Goal: Book appointment/travel/reservation

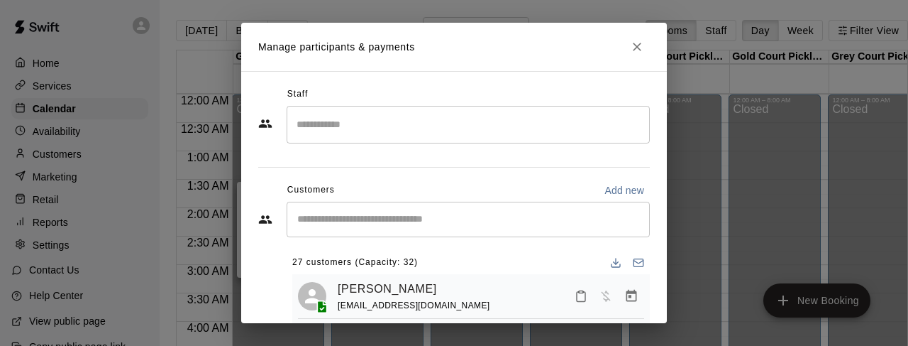
scroll to position [50, 0]
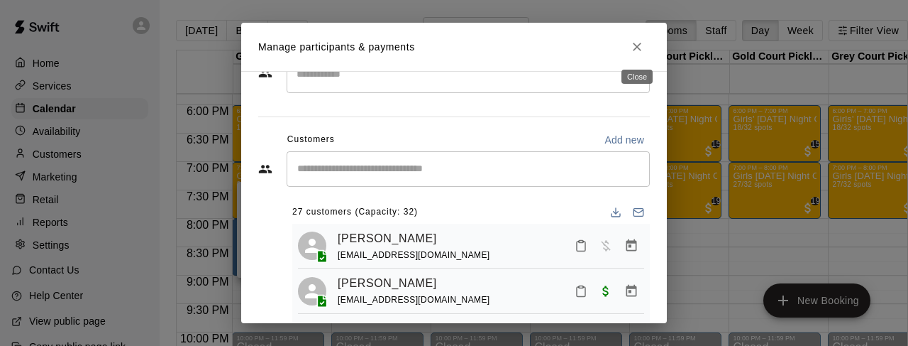
click at [634, 45] on icon "Close" at bounding box center [637, 47] width 14 height 14
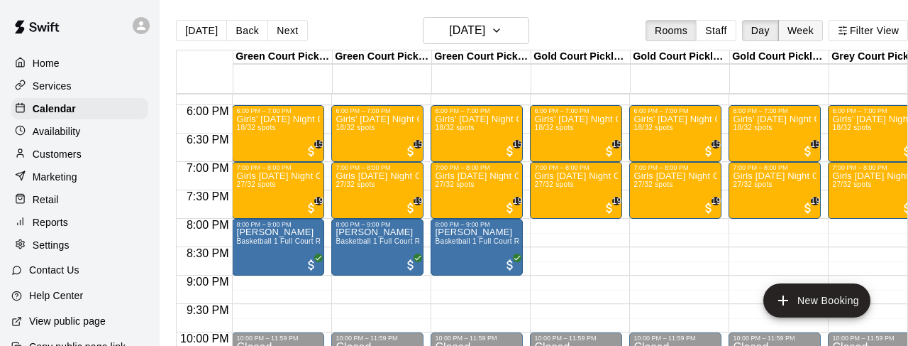
click at [805, 31] on button "Week" at bounding box center [801, 30] width 45 height 21
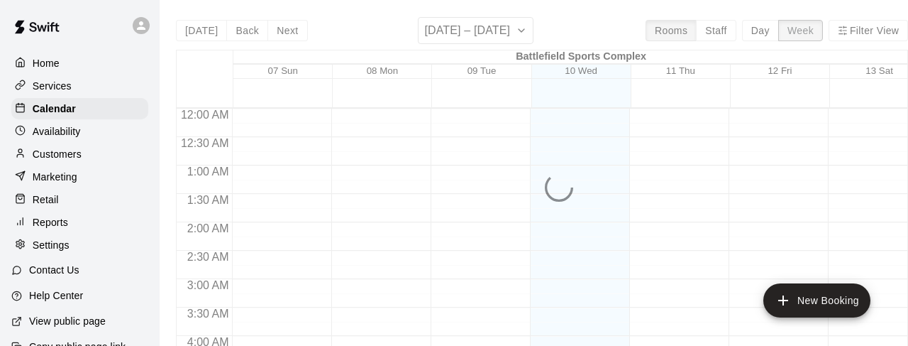
scroll to position [675, 0]
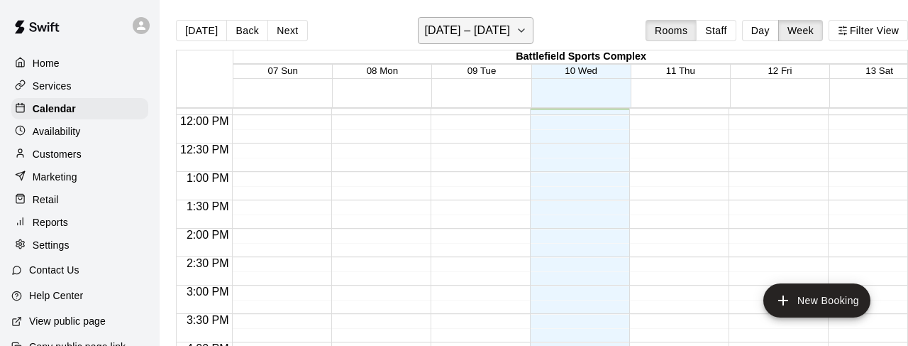
click at [498, 31] on h6 "[DATE] – [DATE]" at bounding box center [467, 31] width 86 height 20
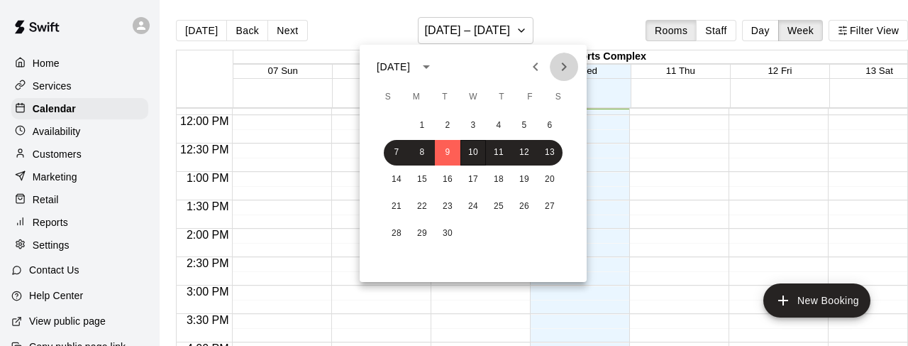
click at [562, 70] on icon "Next month" at bounding box center [564, 66] width 5 height 9
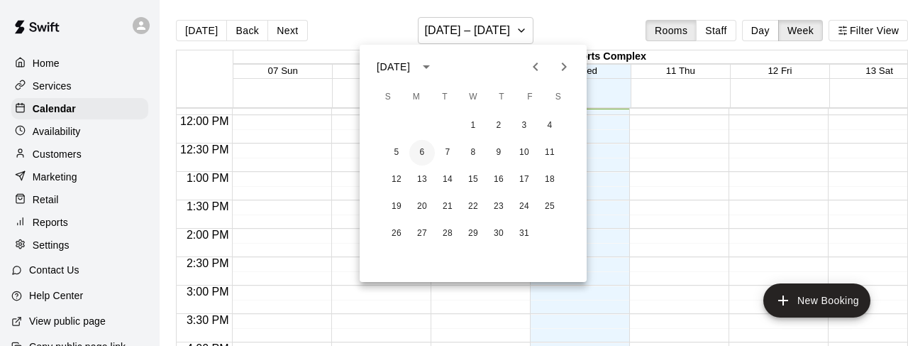
click at [422, 155] on button "6" at bounding box center [423, 153] width 26 height 26
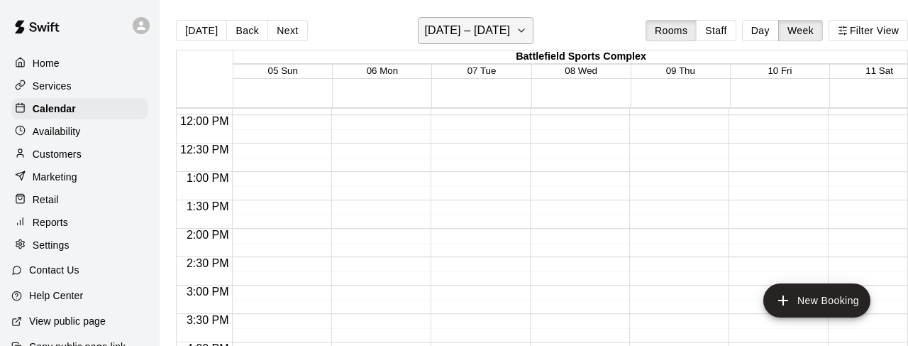
click at [516, 31] on icon "button" at bounding box center [521, 30] width 11 height 17
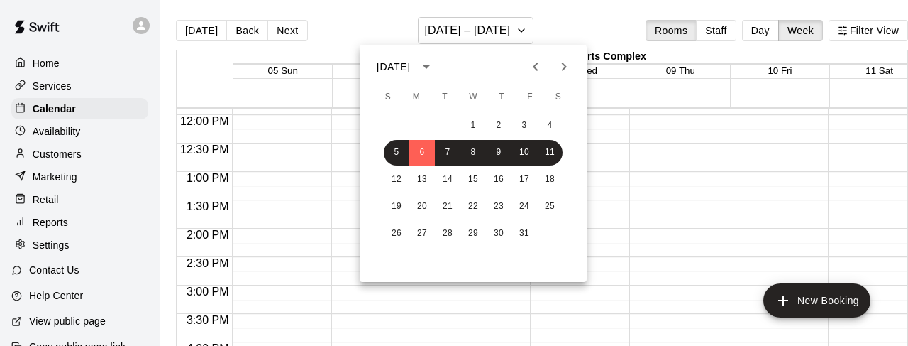
click at [564, 64] on icon "Next month" at bounding box center [564, 66] width 5 height 9
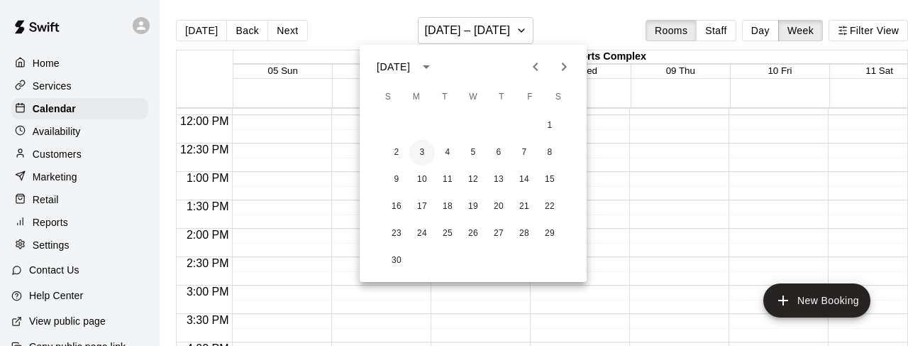
click at [417, 152] on button "3" at bounding box center [423, 153] width 26 height 26
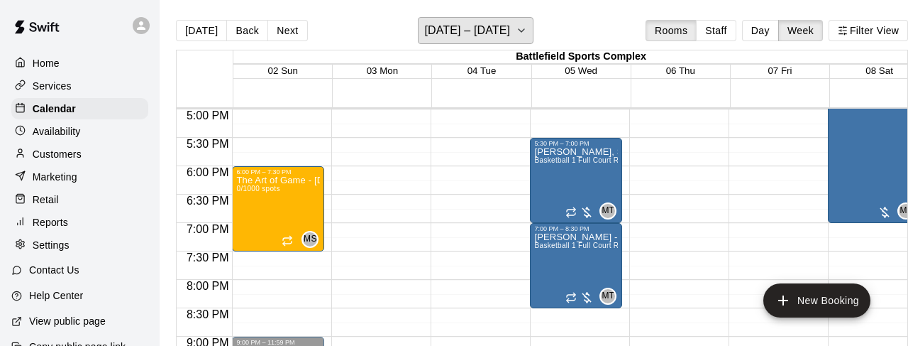
scroll to position [963, 0]
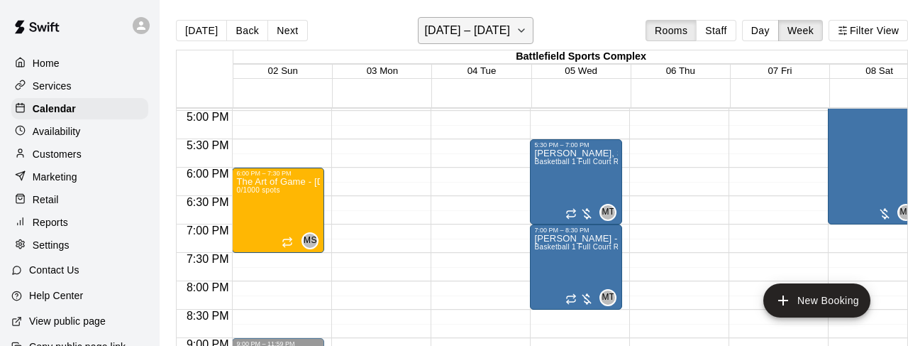
click at [525, 28] on icon "button" at bounding box center [521, 30] width 11 height 17
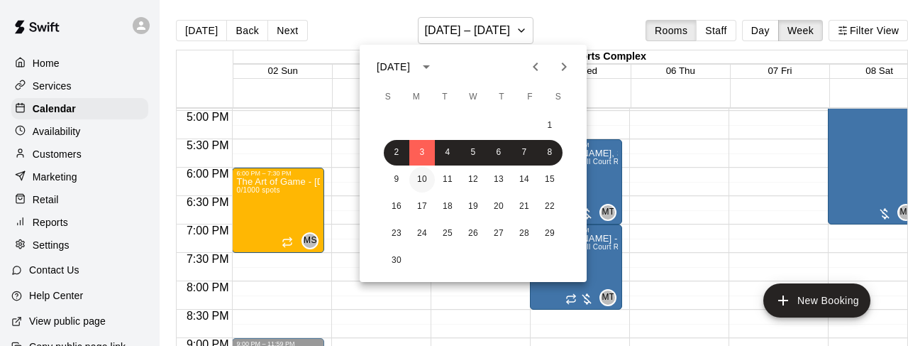
click at [420, 181] on button "10" at bounding box center [423, 180] width 26 height 26
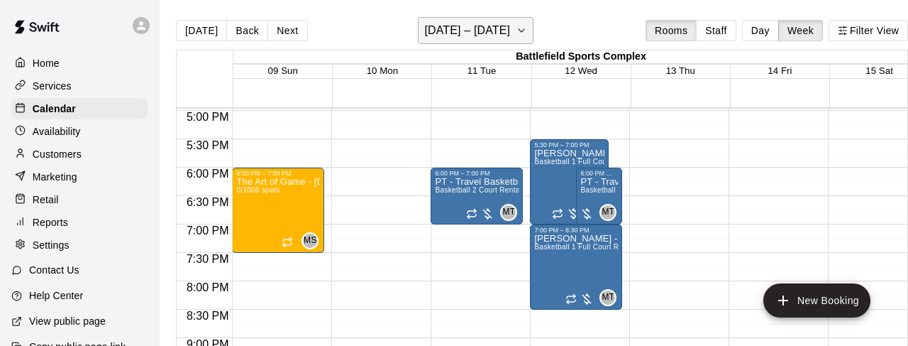
click at [524, 32] on icon "button" at bounding box center [521, 30] width 11 height 17
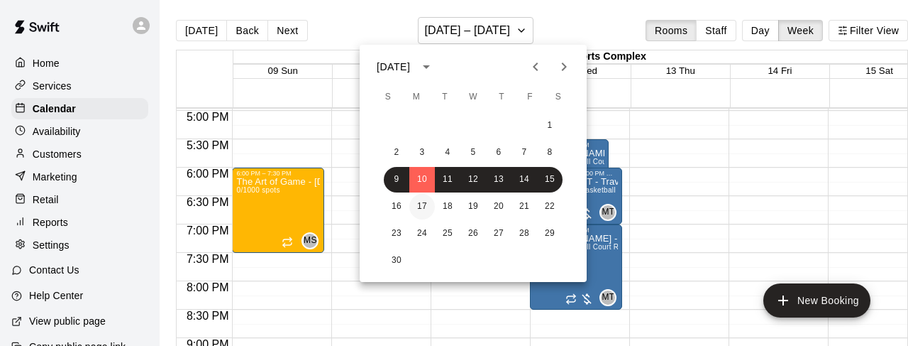
click at [427, 207] on button "17" at bounding box center [423, 207] width 26 height 26
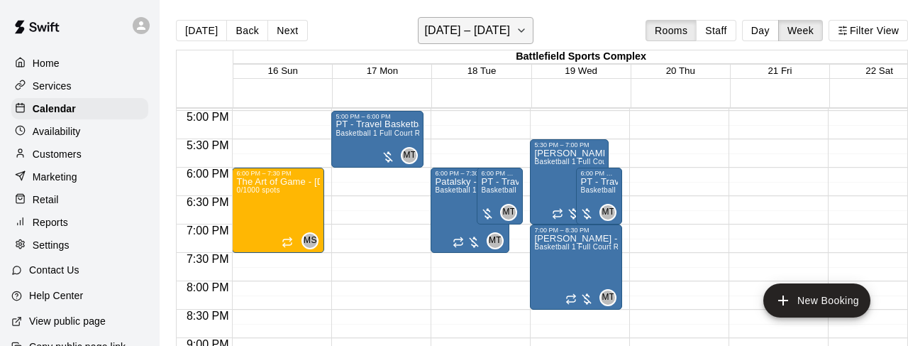
click at [515, 22] on button "[DATE] – [DATE]" at bounding box center [476, 30] width 116 height 27
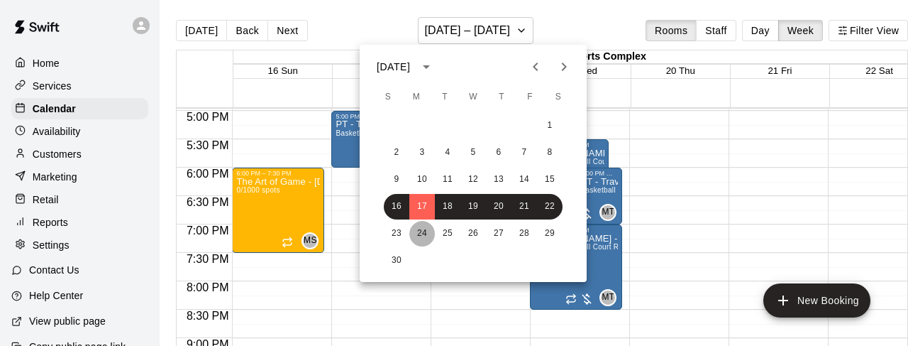
click at [414, 230] on button "24" at bounding box center [423, 234] width 26 height 26
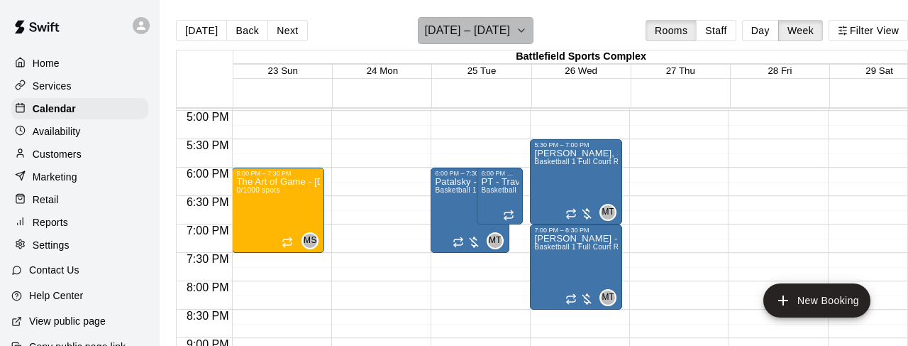
click at [514, 26] on button "[DATE] – [DATE]" at bounding box center [476, 30] width 116 height 27
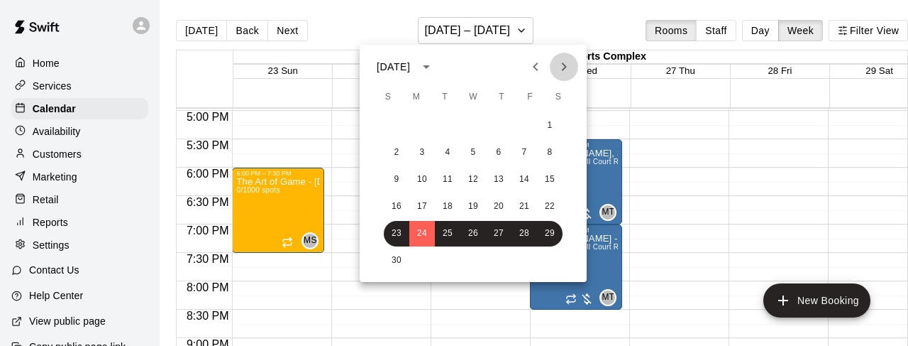
click at [561, 67] on icon "Next month" at bounding box center [564, 66] width 17 height 17
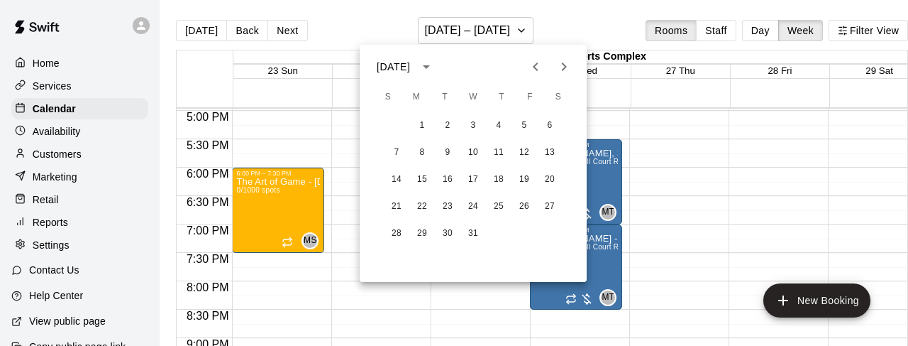
click at [535, 70] on icon "Previous month" at bounding box center [535, 66] width 17 height 17
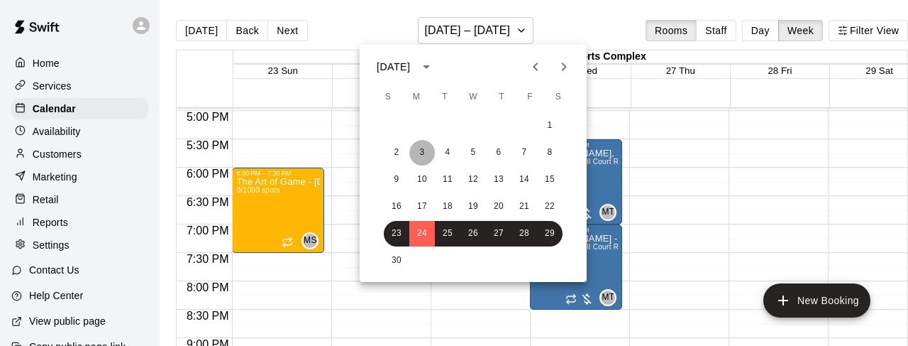
click at [420, 155] on button "3" at bounding box center [423, 153] width 26 height 26
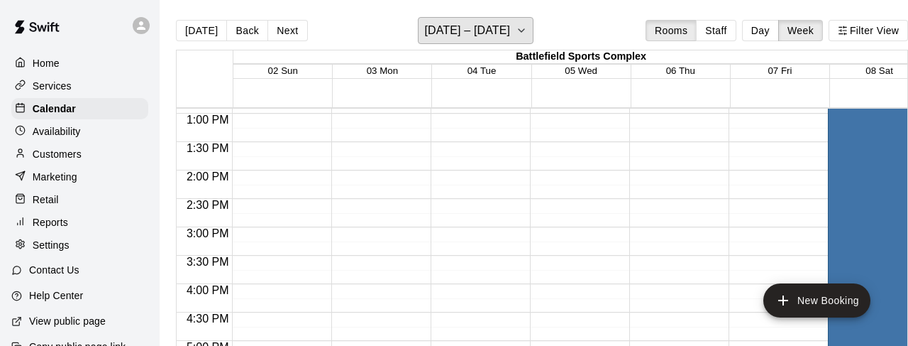
scroll to position [737, 0]
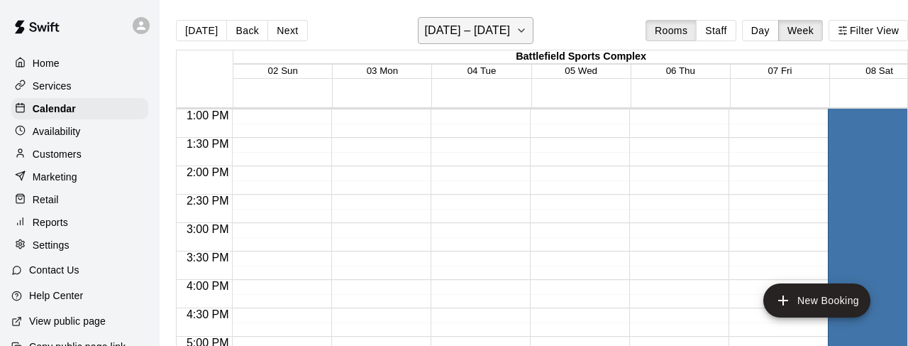
click at [520, 35] on icon "button" at bounding box center [521, 30] width 11 height 17
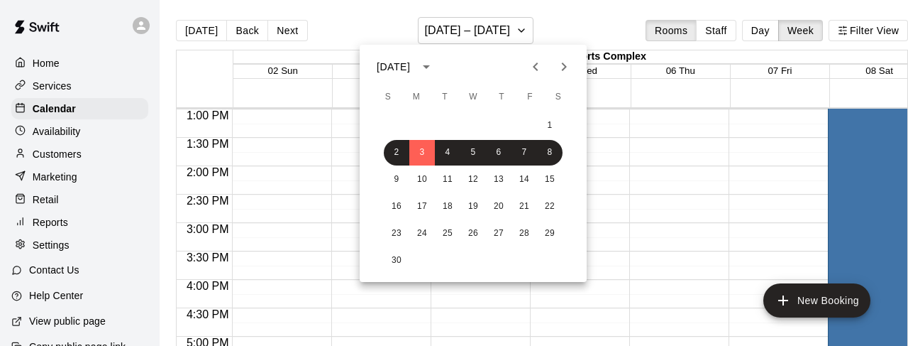
click at [564, 73] on icon "Next month" at bounding box center [564, 66] width 17 height 17
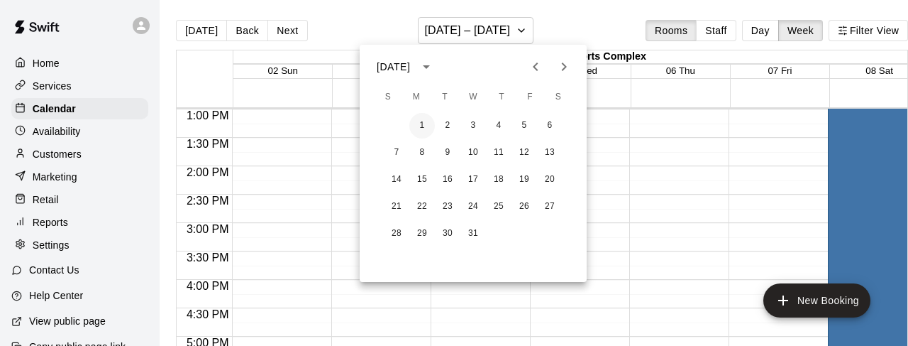
click at [426, 124] on button "1" at bounding box center [423, 126] width 26 height 26
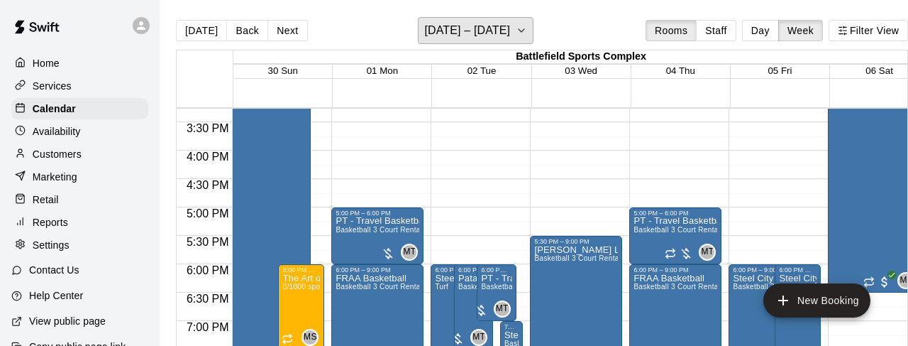
scroll to position [938, 0]
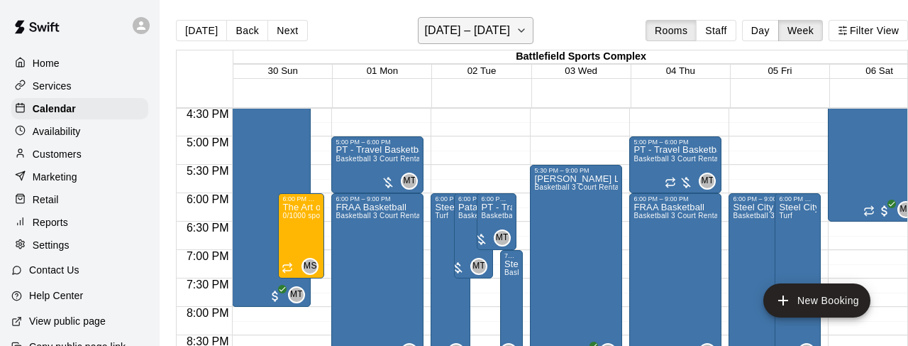
click at [527, 27] on icon "button" at bounding box center [521, 30] width 11 height 17
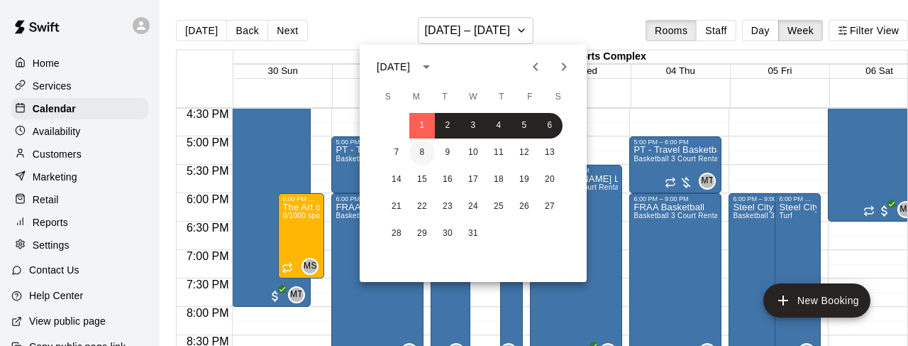
click at [427, 146] on button "8" at bounding box center [423, 153] width 26 height 26
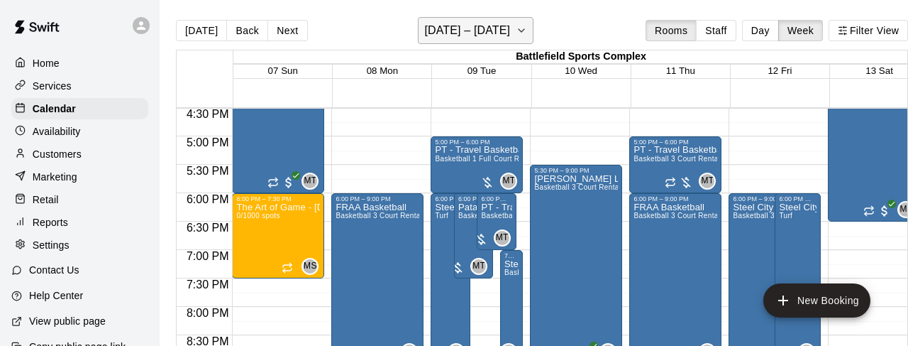
click at [526, 34] on icon "button" at bounding box center [521, 30] width 11 height 17
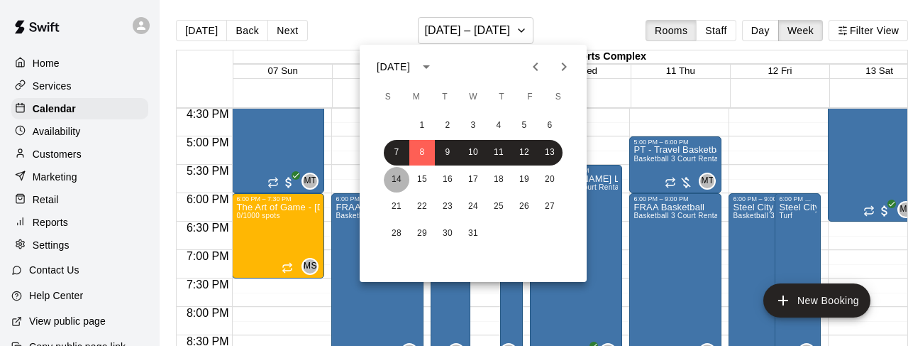
click at [409, 178] on button "14" at bounding box center [397, 180] width 26 height 26
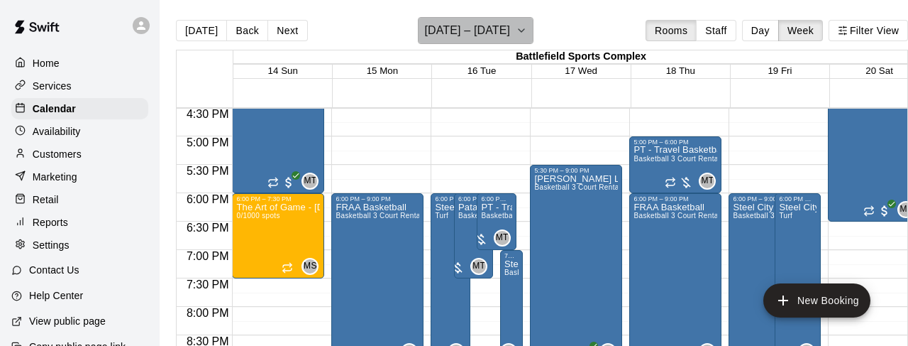
click at [522, 29] on icon "button" at bounding box center [521, 30] width 11 height 17
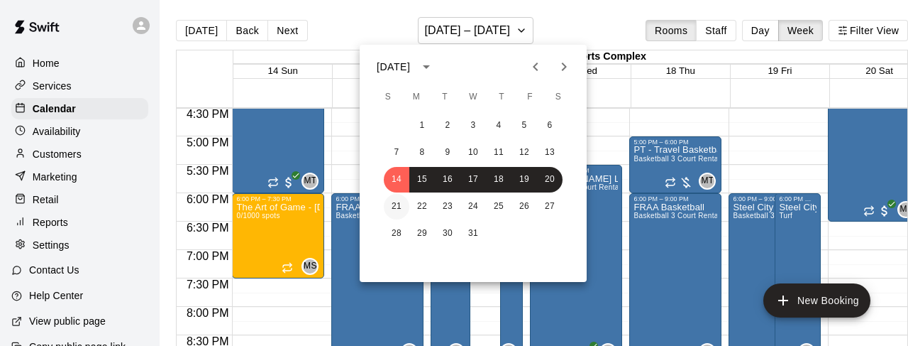
click at [400, 207] on button "21" at bounding box center [397, 207] width 26 height 26
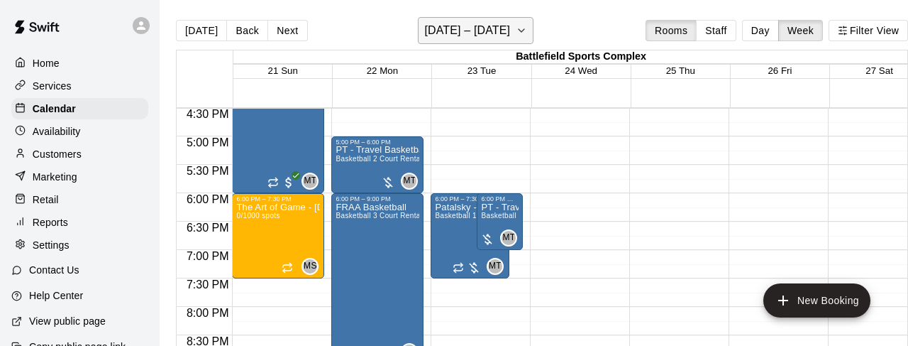
click at [515, 38] on button "[DATE] – [DATE]" at bounding box center [476, 30] width 116 height 27
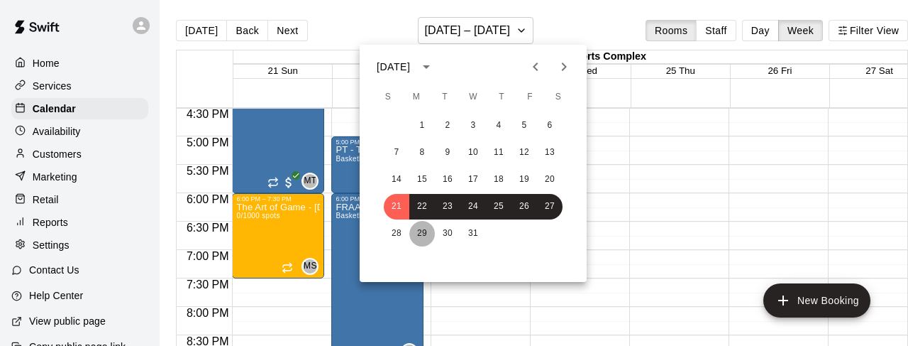
click at [418, 227] on button "29" at bounding box center [423, 234] width 26 height 26
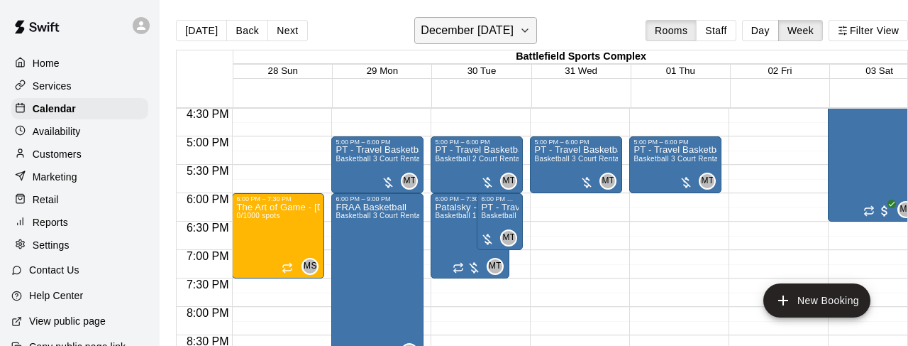
click at [537, 32] on button "December [DATE]" at bounding box center [475, 30] width 123 height 27
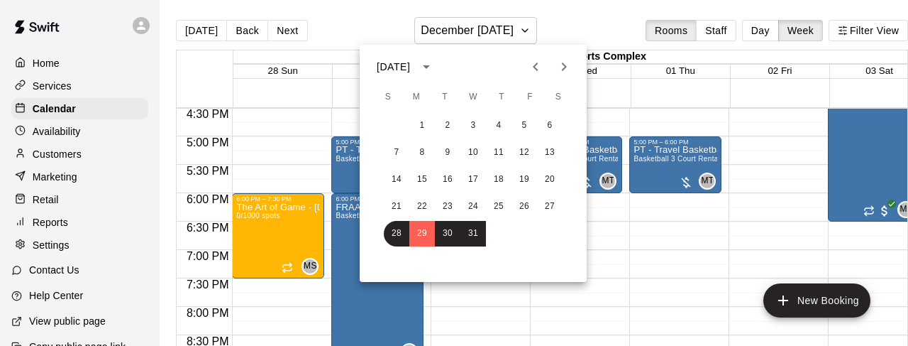
click at [563, 67] on icon "Next month" at bounding box center [564, 66] width 17 height 17
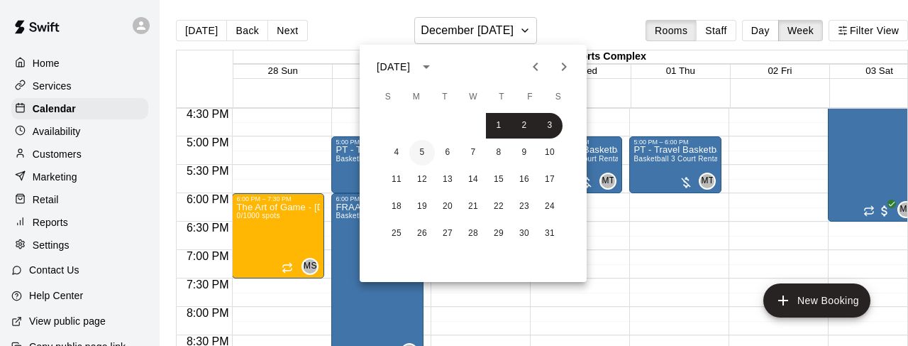
click at [419, 155] on button "5" at bounding box center [423, 153] width 26 height 26
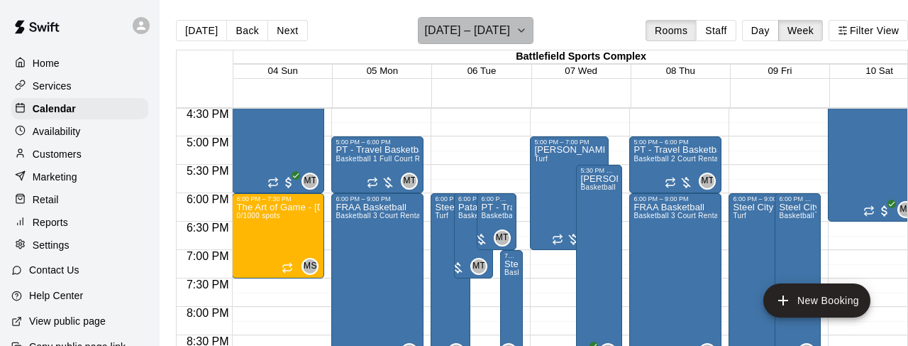
click at [518, 37] on icon "button" at bounding box center [521, 30] width 11 height 17
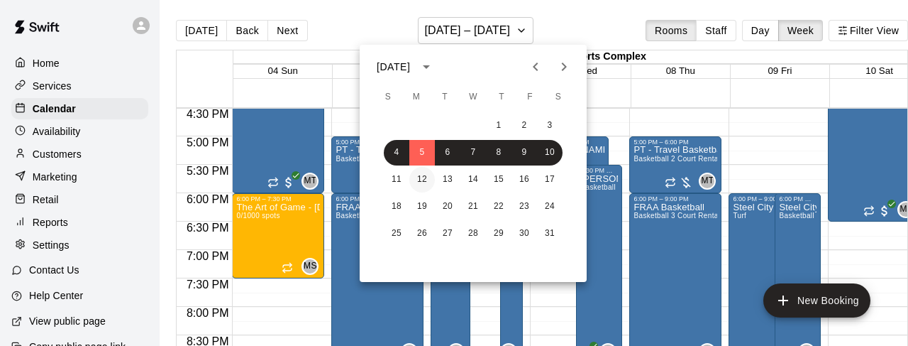
click at [422, 167] on button "12" at bounding box center [423, 180] width 26 height 26
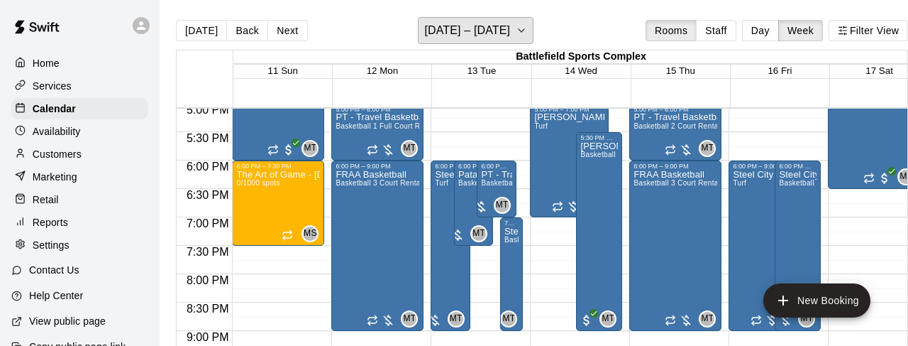
scroll to position [1013, 0]
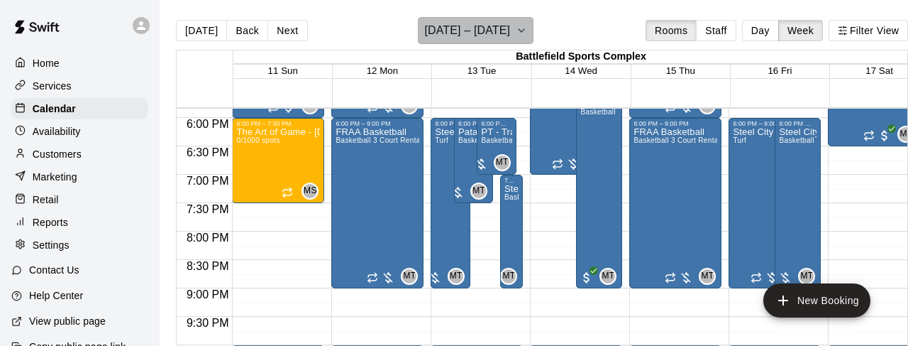
click at [507, 28] on button "[DATE] – [DATE]" at bounding box center [476, 30] width 116 height 27
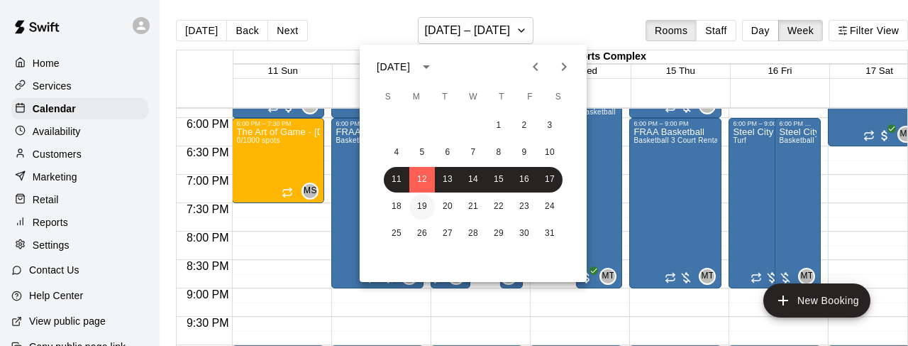
click at [415, 206] on button "19" at bounding box center [423, 207] width 26 height 26
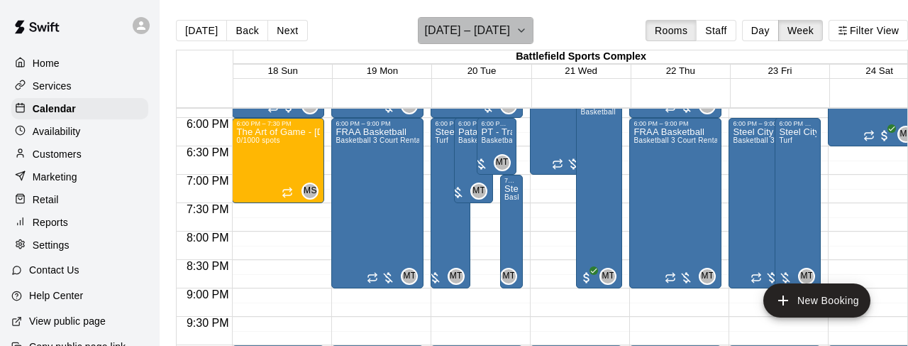
click at [519, 31] on icon "button" at bounding box center [522, 30] width 6 height 3
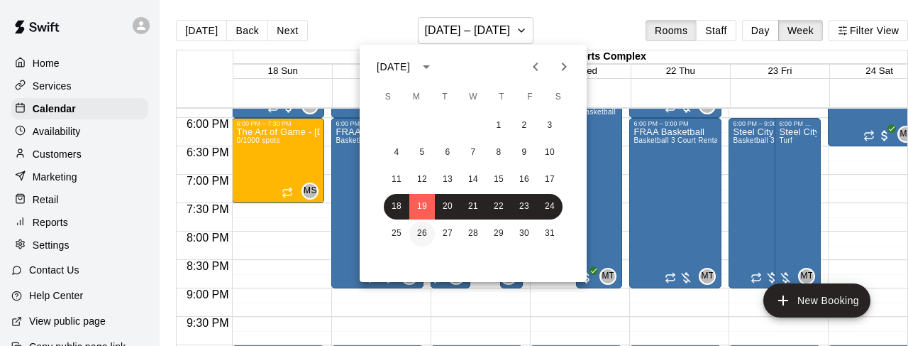
click at [422, 241] on button "26" at bounding box center [423, 234] width 26 height 26
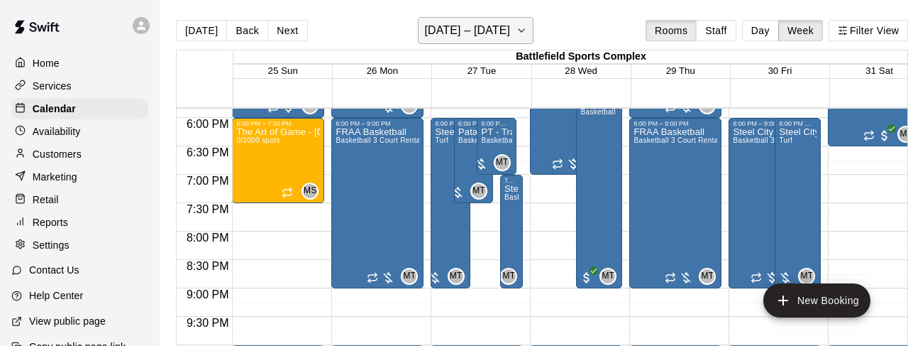
click at [516, 26] on icon "button" at bounding box center [521, 30] width 11 height 17
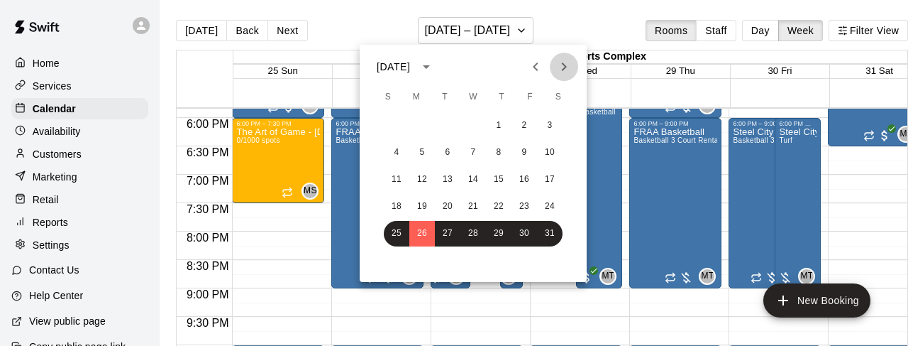
click at [565, 64] on icon "Next month" at bounding box center [564, 66] width 17 height 17
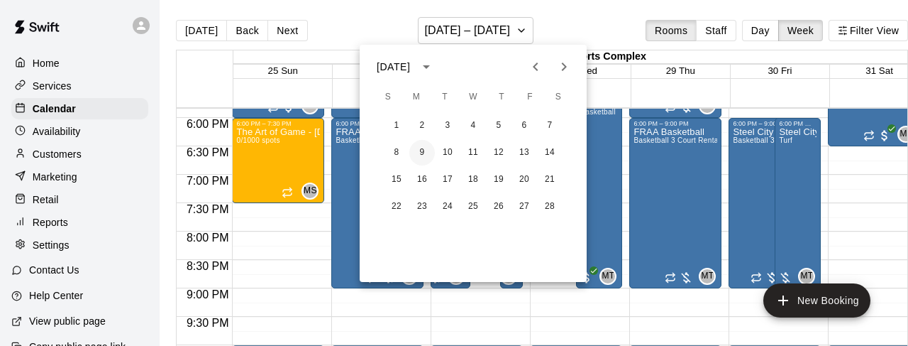
click at [424, 150] on button "9" at bounding box center [423, 153] width 26 height 26
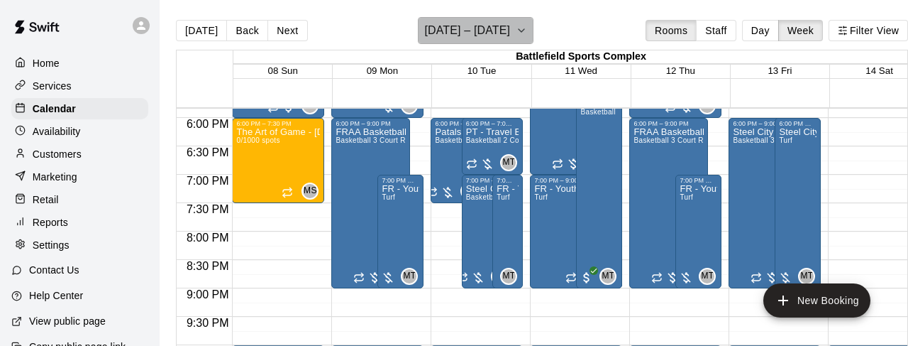
click at [521, 36] on icon "button" at bounding box center [521, 30] width 11 height 17
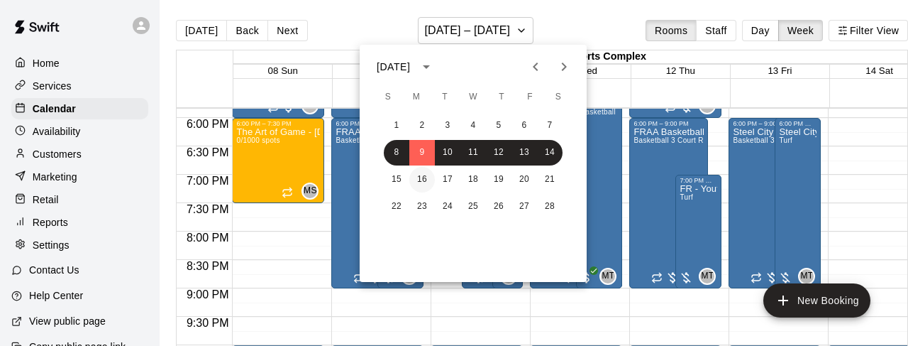
click at [427, 178] on button "16" at bounding box center [423, 180] width 26 height 26
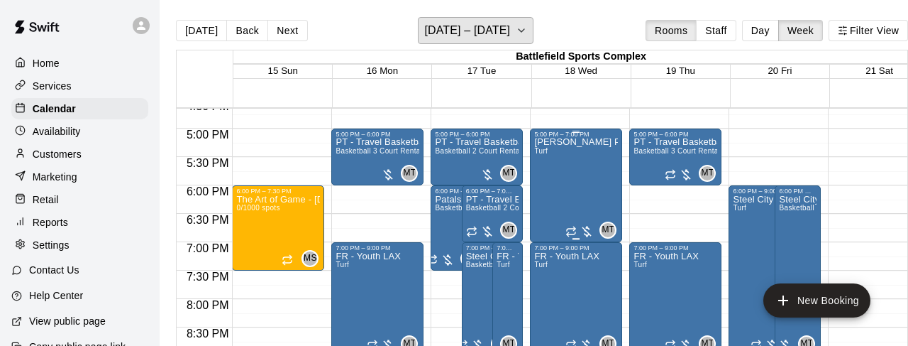
scroll to position [945, 0]
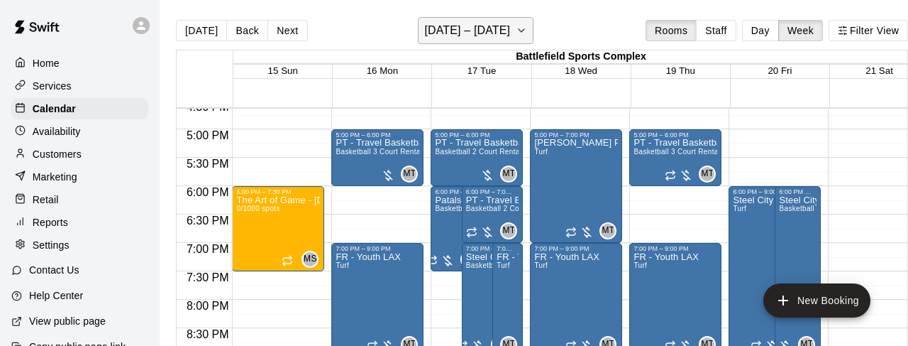
click at [524, 37] on icon "button" at bounding box center [521, 30] width 11 height 17
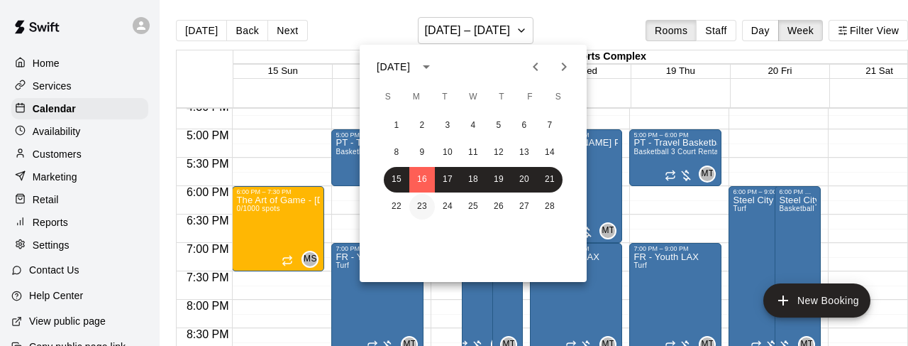
click at [424, 202] on button "23" at bounding box center [423, 207] width 26 height 26
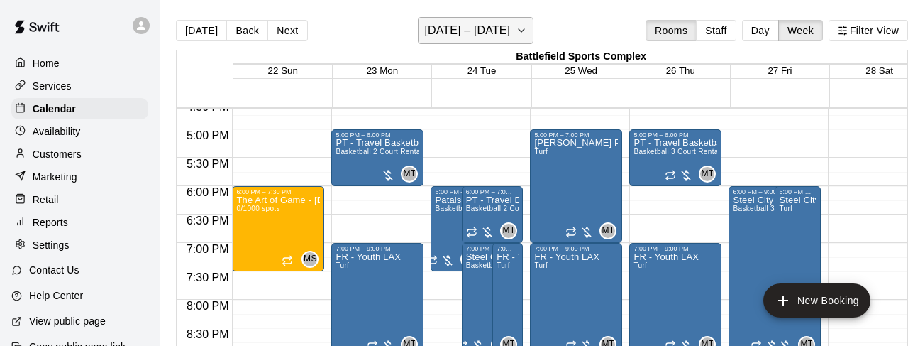
scroll to position [23, 0]
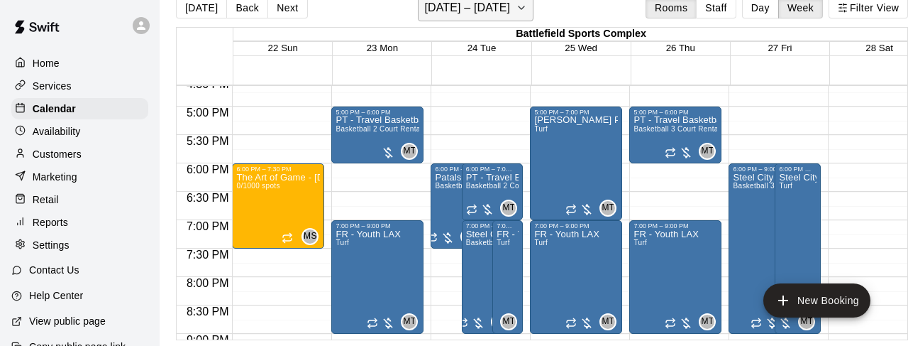
click at [520, 9] on icon "button" at bounding box center [522, 7] width 6 height 3
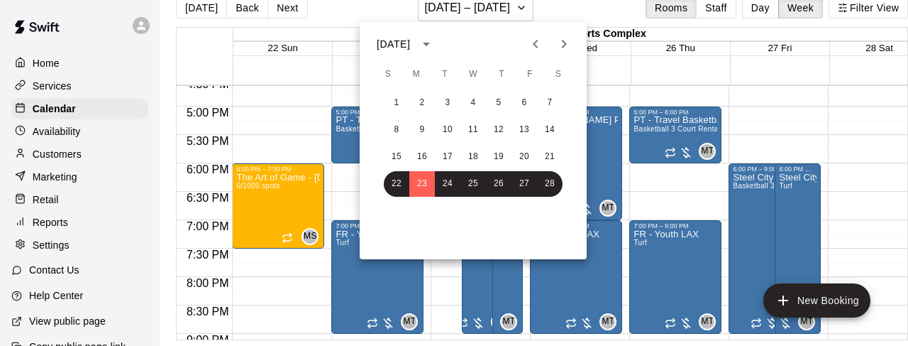
click at [566, 33] on button "Next month" at bounding box center [564, 44] width 28 height 28
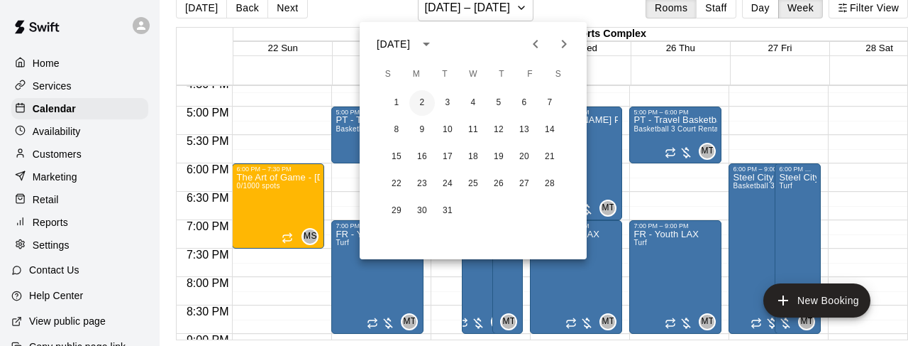
click at [421, 101] on button "2" at bounding box center [423, 103] width 26 height 26
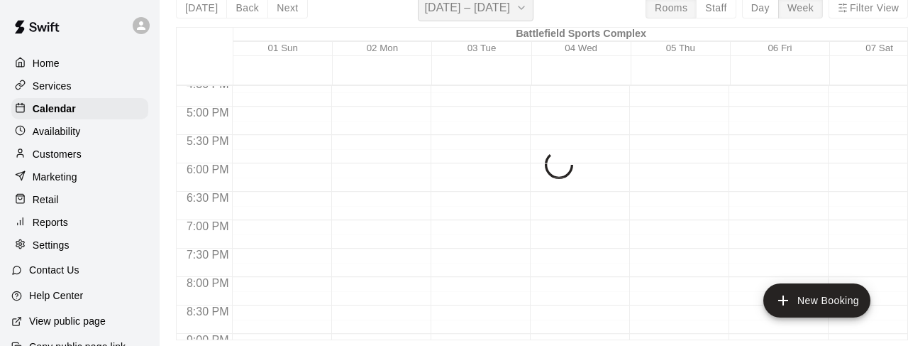
scroll to position [17, 0]
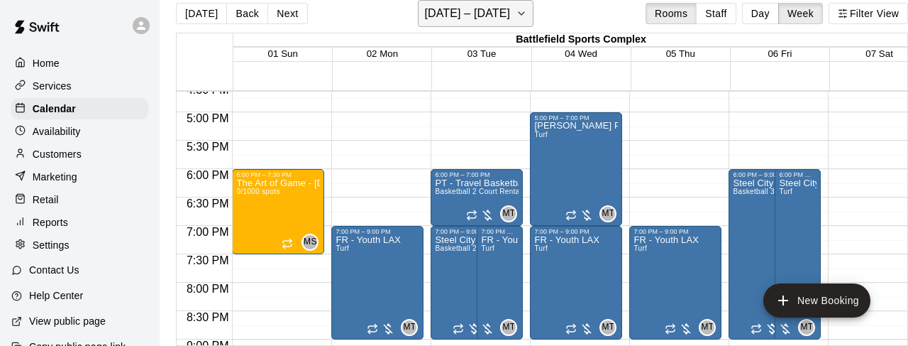
click at [458, 18] on h6 "[DATE] – [DATE]" at bounding box center [467, 14] width 86 height 20
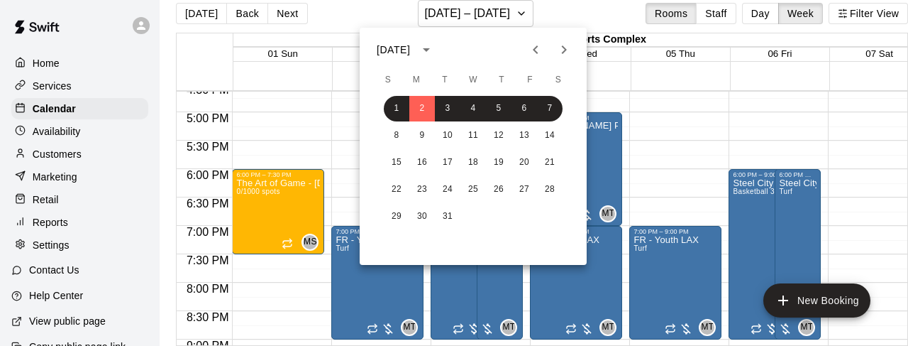
click at [568, 48] on icon "Next month" at bounding box center [564, 49] width 17 height 17
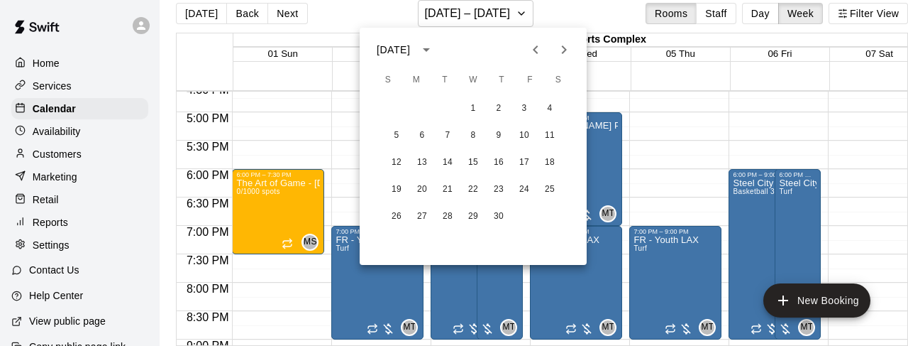
click at [534, 55] on icon "Previous month" at bounding box center [535, 49] width 17 height 17
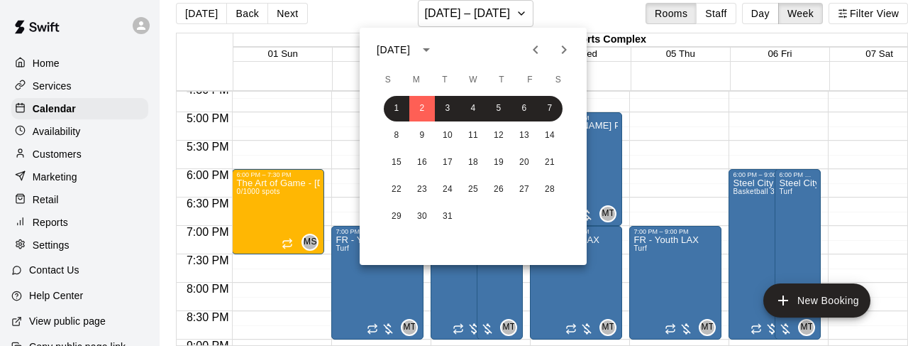
click at [534, 55] on icon "Previous month" at bounding box center [535, 49] width 17 height 17
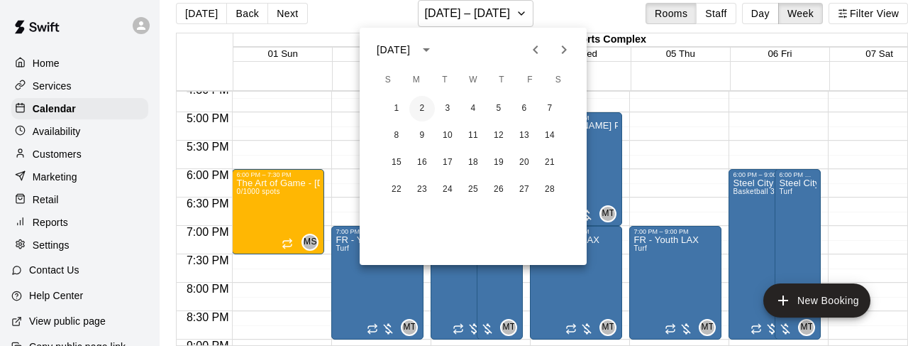
click at [418, 104] on button "2" at bounding box center [423, 109] width 26 height 26
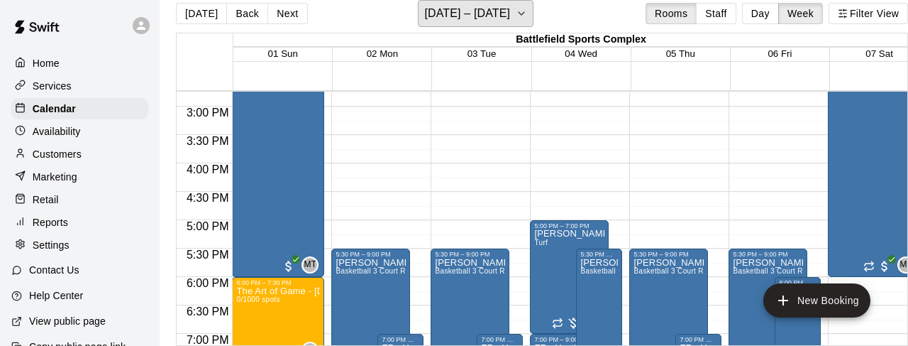
scroll to position [836, 0]
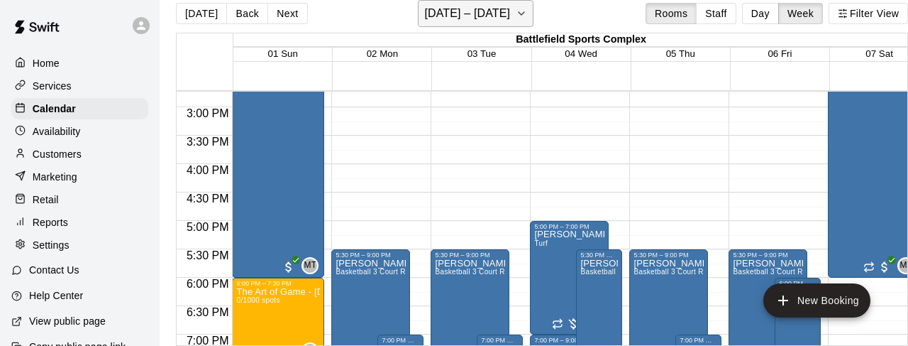
click at [520, 14] on icon "button" at bounding box center [522, 13] width 6 height 3
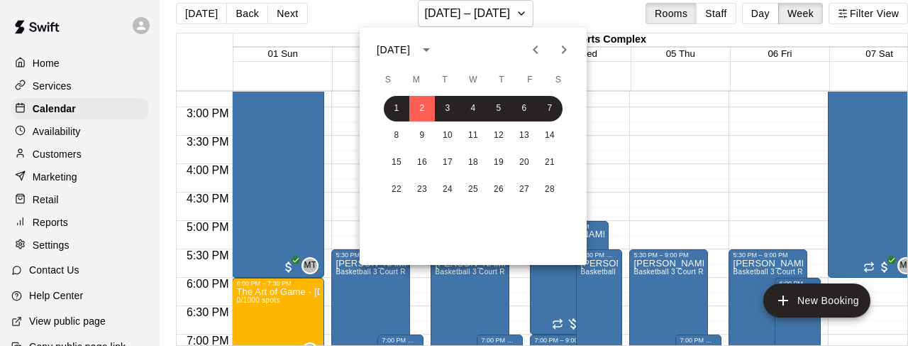
click at [538, 52] on icon "Previous month" at bounding box center [535, 49] width 17 height 17
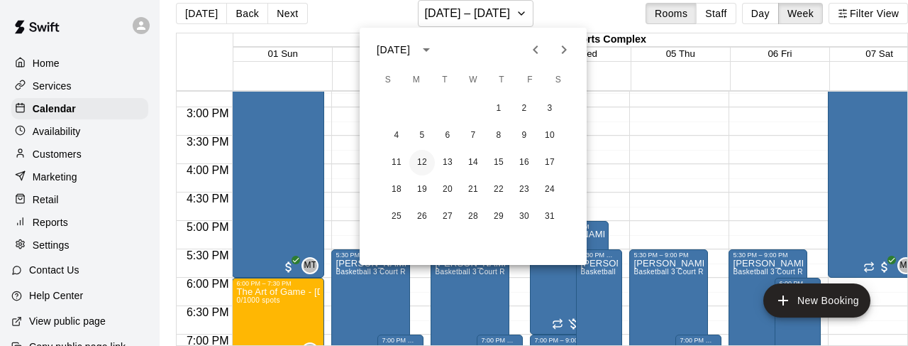
click at [425, 154] on button "12" at bounding box center [423, 163] width 26 height 26
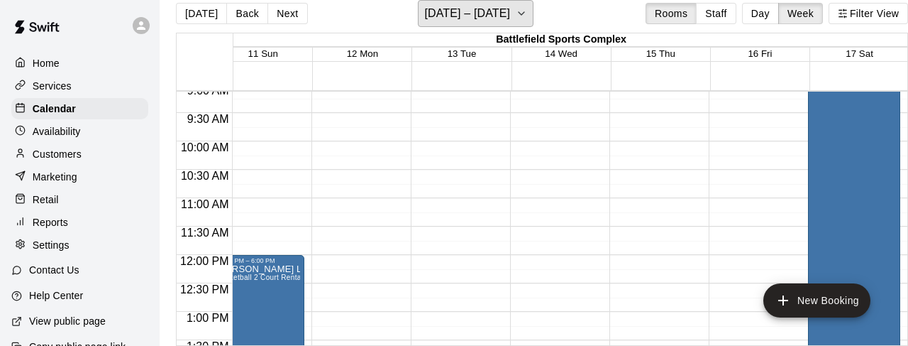
scroll to position [0, 0]
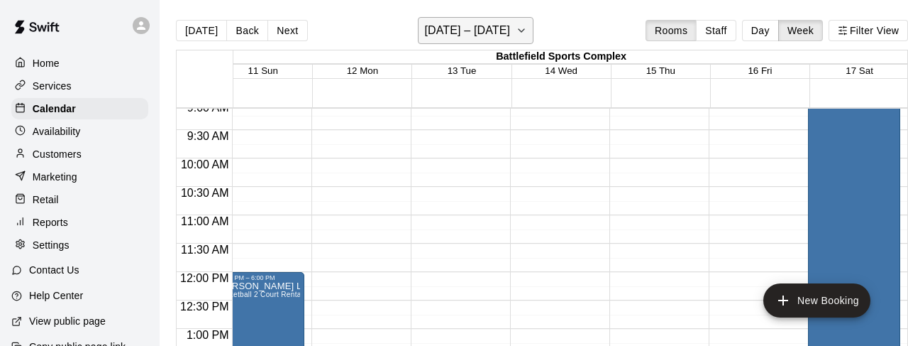
click at [521, 33] on icon "button" at bounding box center [521, 30] width 11 height 17
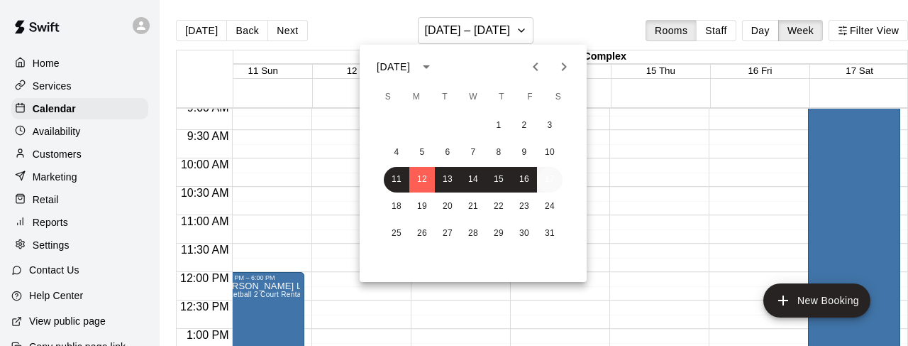
click at [548, 177] on button "17" at bounding box center [550, 180] width 26 height 26
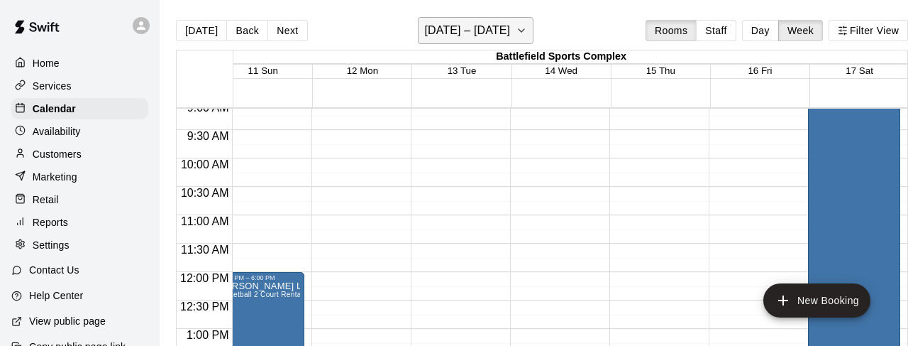
click at [521, 32] on icon "button" at bounding box center [521, 30] width 11 height 17
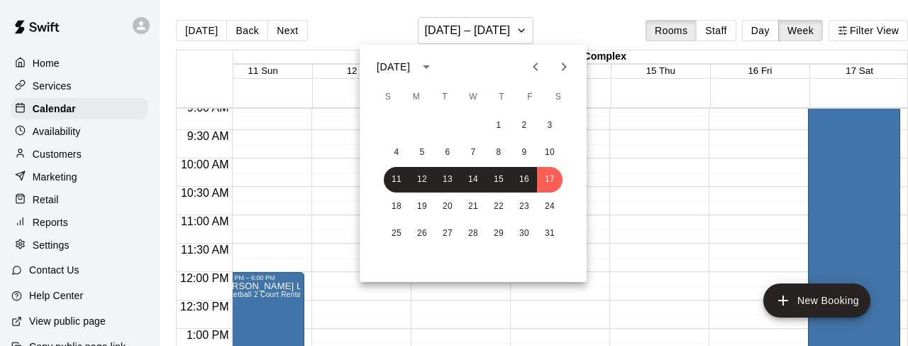
click at [568, 70] on icon "Next month" at bounding box center [564, 66] width 17 height 17
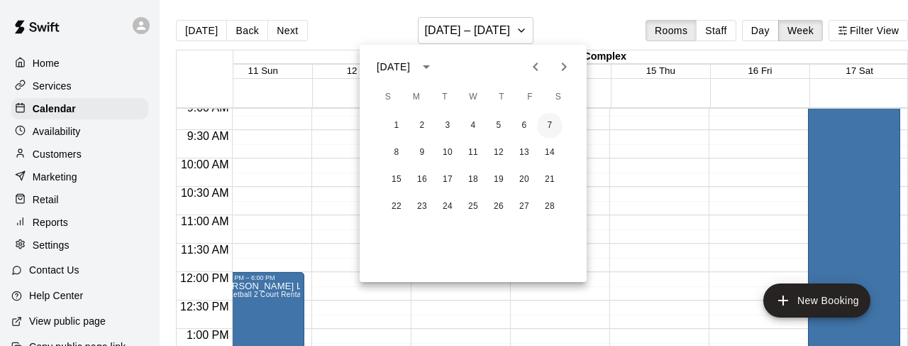
click at [549, 126] on button "7" at bounding box center [550, 126] width 26 height 26
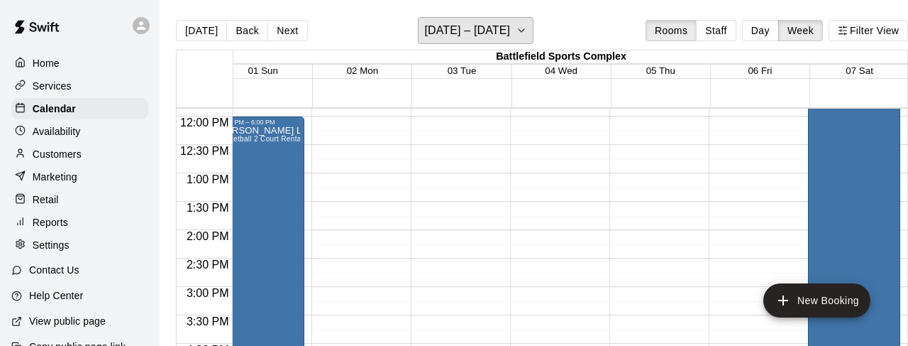
scroll to position [675, 20]
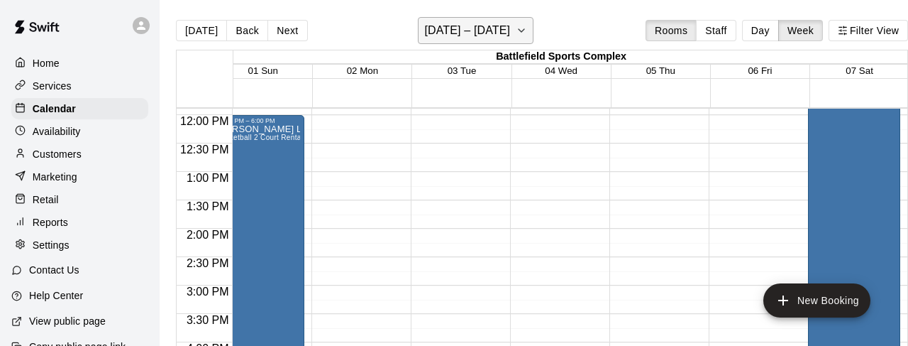
click at [527, 38] on button "[DATE] – [DATE]" at bounding box center [476, 30] width 116 height 27
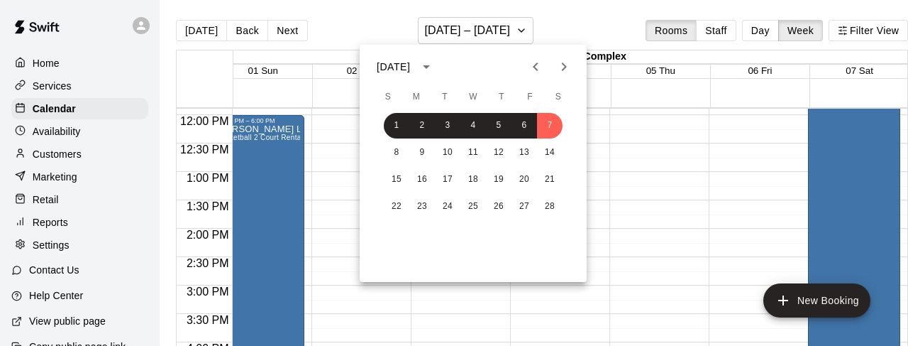
click at [544, 165] on div "8 9 10 11 12 13 14" at bounding box center [473, 153] width 227 height 26
click at [546, 156] on button "14" at bounding box center [550, 153] width 26 height 26
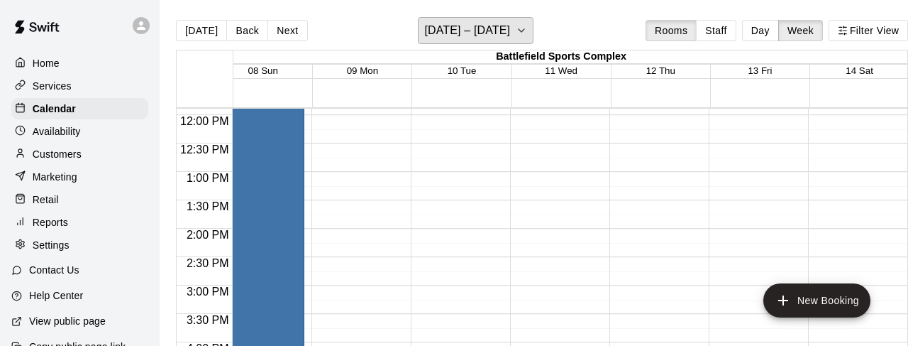
scroll to position [640, 20]
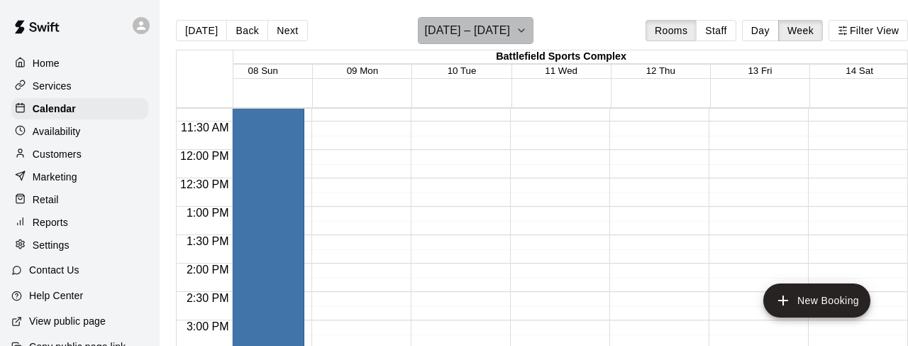
click at [514, 41] on button "[DATE] – [DATE]" at bounding box center [476, 30] width 116 height 27
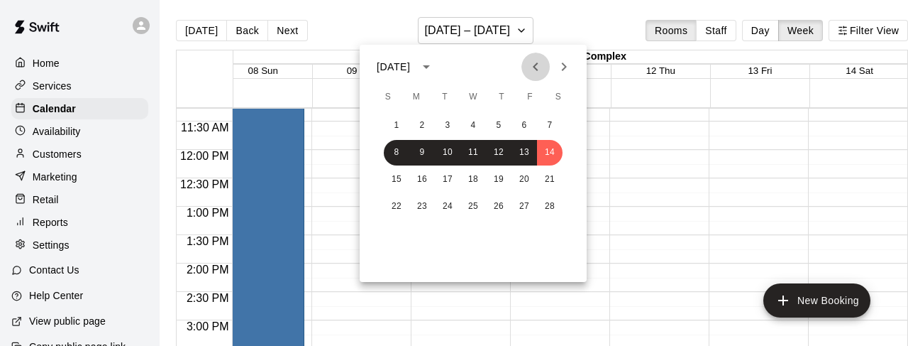
click at [539, 63] on icon "Previous month" at bounding box center [535, 66] width 17 height 17
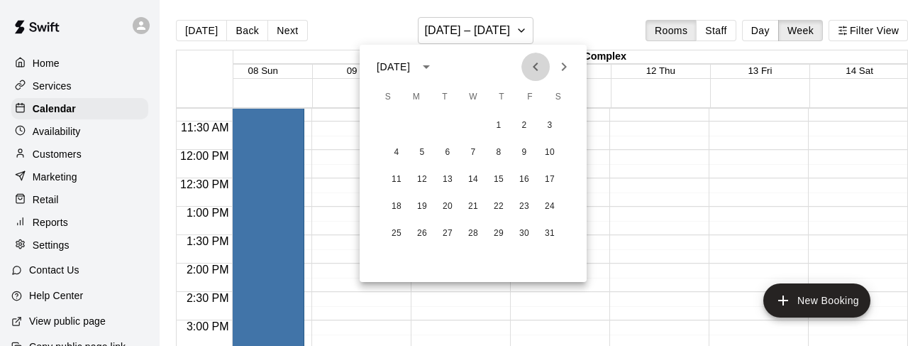
click at [536, 64] on icon "Previous month" at bounding box center [535, 66] width 5 height 9
click at [550, 211] on button "27" at bounding box center [550, 207] width 26 height 26
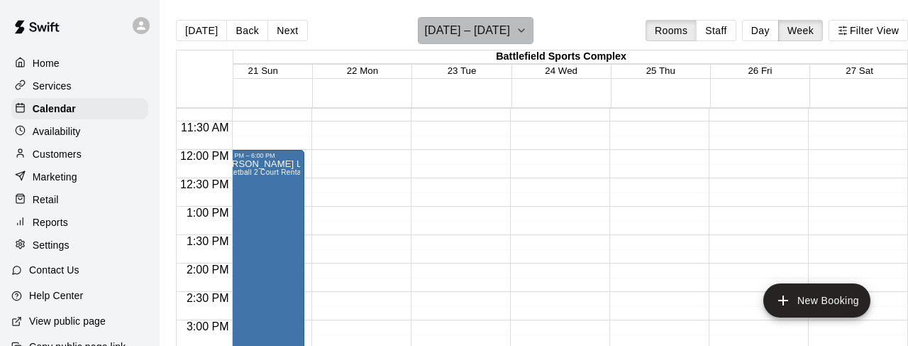
click at [523, 39] on button "[DATE] – [DATE]" at bounding box center [476, 30] width 116 height 27
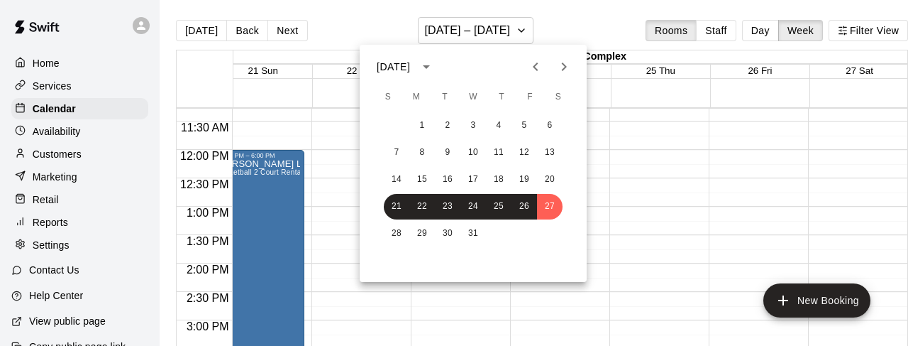
click at [527, 28] on div at bounding box center [454, 173] width 908 height 346
